Goal: Task Accomplishment & Management: Manage account settings

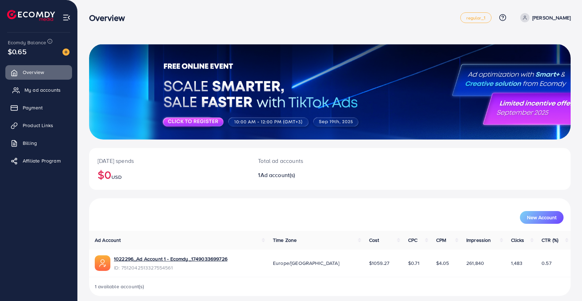
click at [37, 88] on span "My ad accounts" at bounding box center [42, 90] width 36 height 7
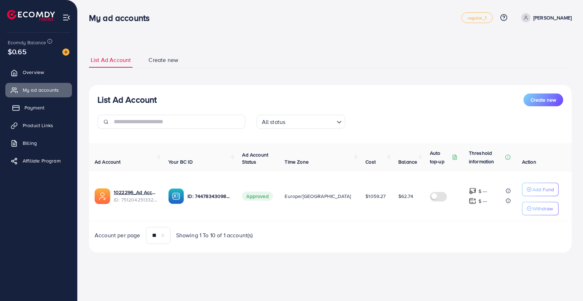
click at [39, 110] on span "Payment" at bounding box center [34, 107] width 20 height 7
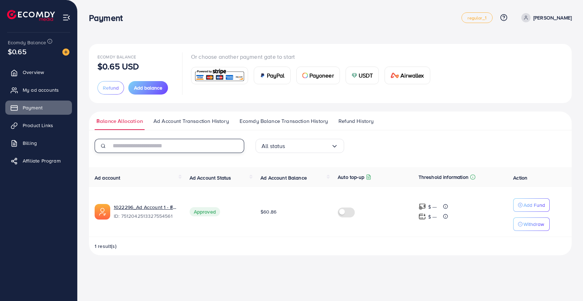
click at [135, 150] on input "text" at bounding box center [177, 146] width 133 height 14
click at [159, 87] on span "Add balance" at bounding box center [148, 87] width 28 height 7
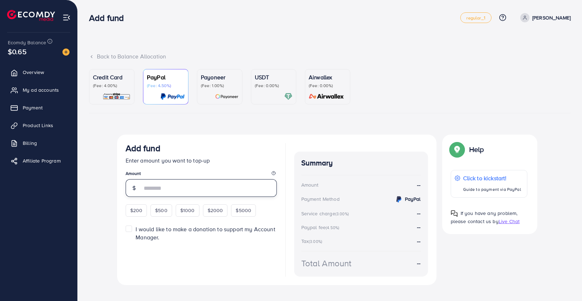
click at [212, 183] on input "number" at bounding box center [209, 188] width 135 height 18
click at [108, 78] on p "Credit Card" at bounding box center [112, 77] width 38 height 9
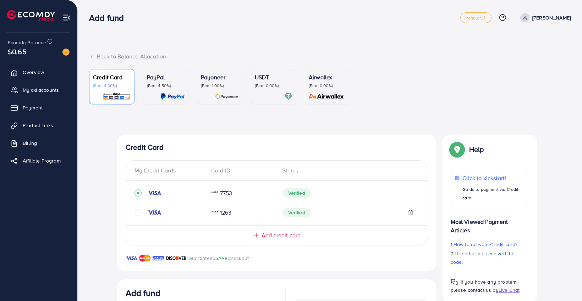
click at [212, 80] on p "Payoneer" at bounding box center [220, 77] width 38 height 9
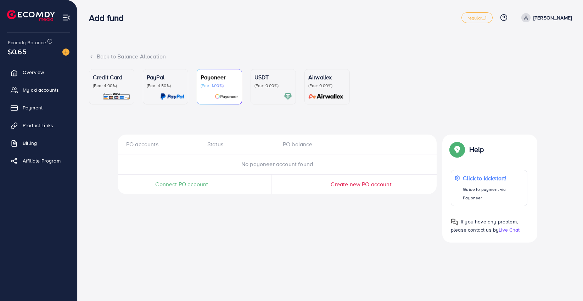
click at [277, 78] on p "USDT" at bounding box center [274, 77] width 38 height 9
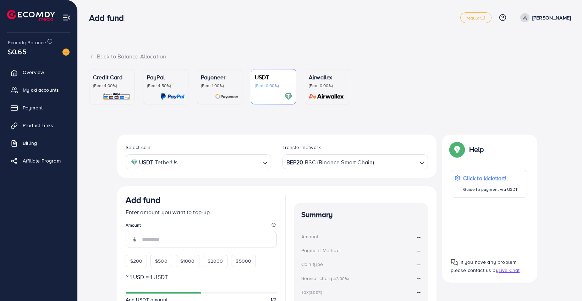
click at [324, 79] on p "Airwallex" at bounding box center [328, 77] width 38 height 9
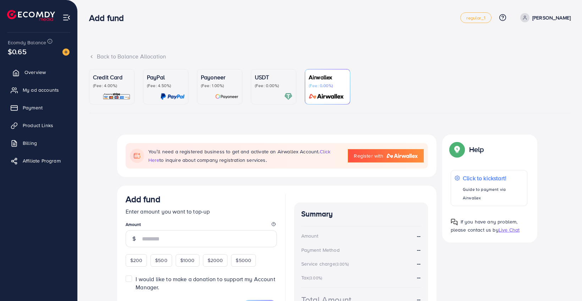
click at [37, 66] on link "Overview" at bounding box center [38, 72] width 67 height 14
